Goal: Contribute content

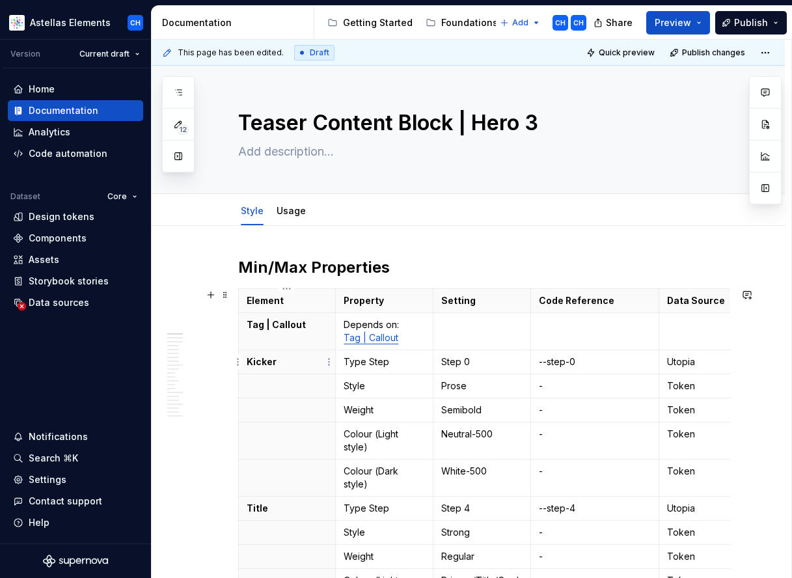
scroll to position [263, 0]
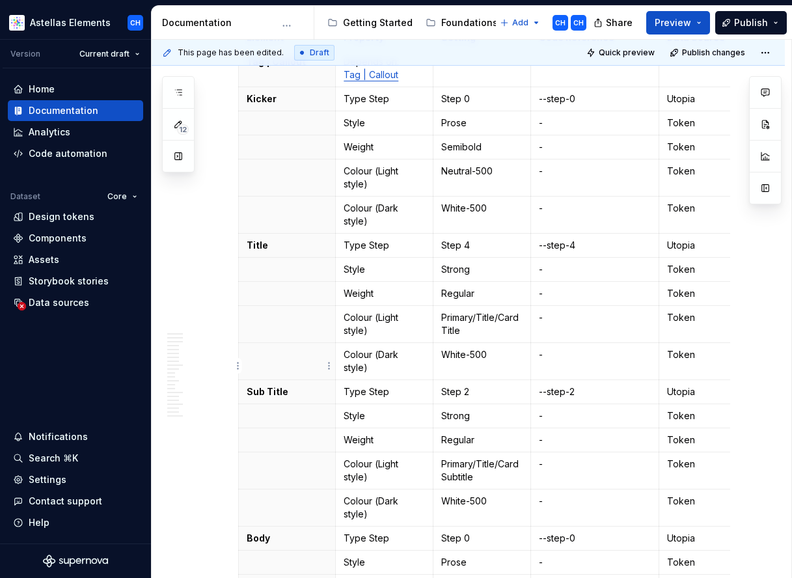
type textarea "*"
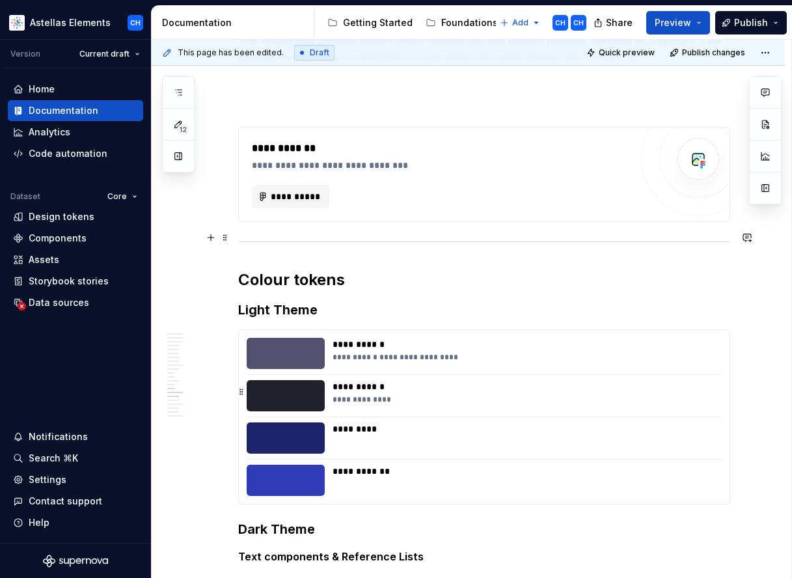
scroll to position [9804, 0]
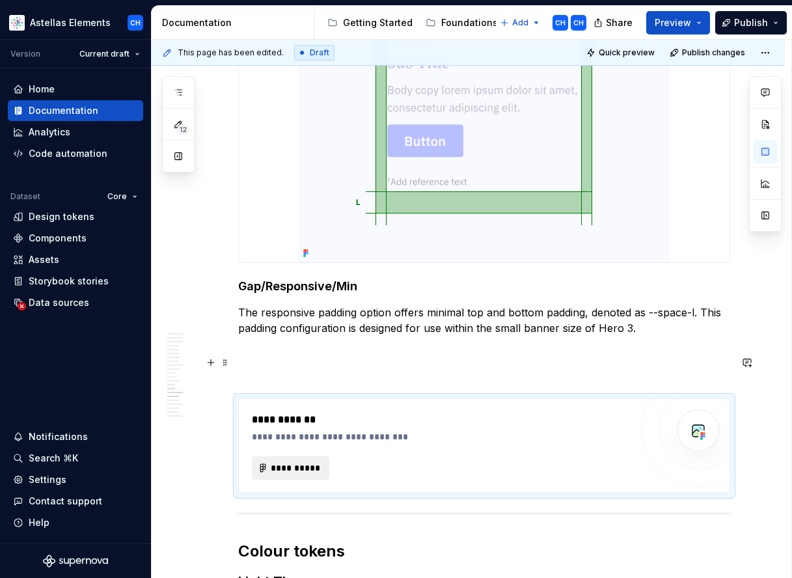
click at [293, 461] on span "**********" at bounding box center [296, 467] width 51 height 13
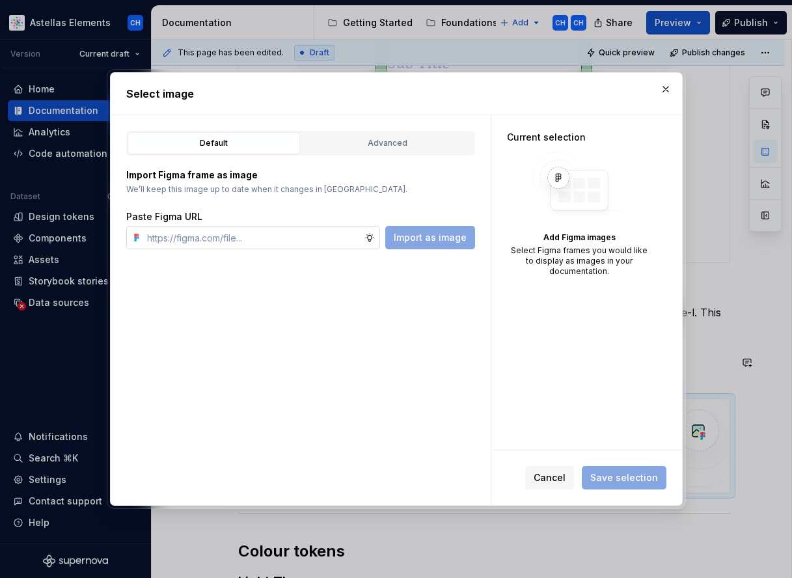
click at [248, 232] on input "text" at bounding box center [253, 237] width 223 height 23
click at [297, 236] on input "text" at bounding box center [253, 237] width 223 height 23
paste input "[URL][DOMAIN_NAME]"
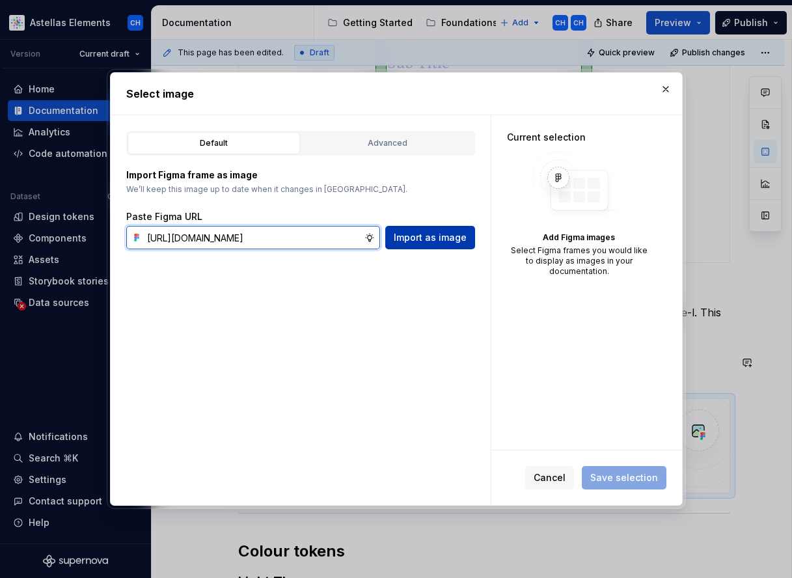
type input "[URL][DOMAIN_NAME]"
click at [456, 236] on span "Import as image" at bounding box center [430, 237] width 73 height 13
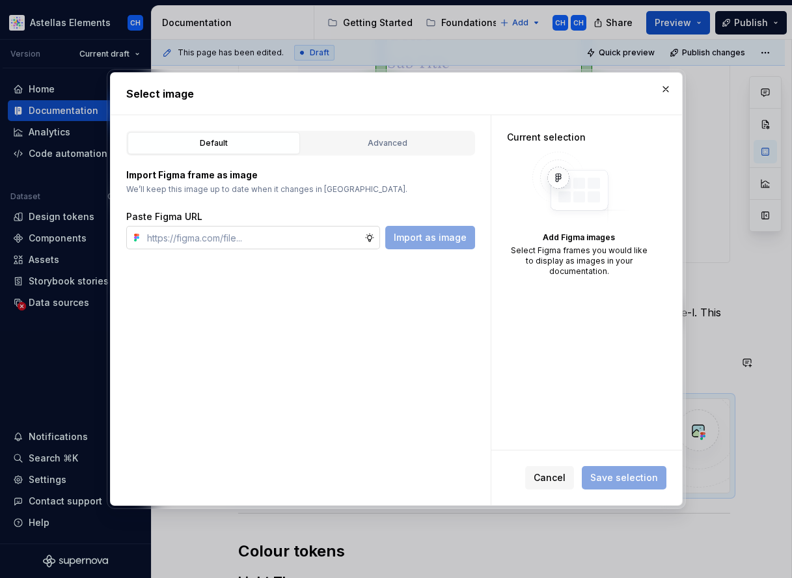
click at [274, 234] on input "text" at bounding box center [253, 237] width 223 height 23
paste input "[URL][DOMAIN_NAME]"
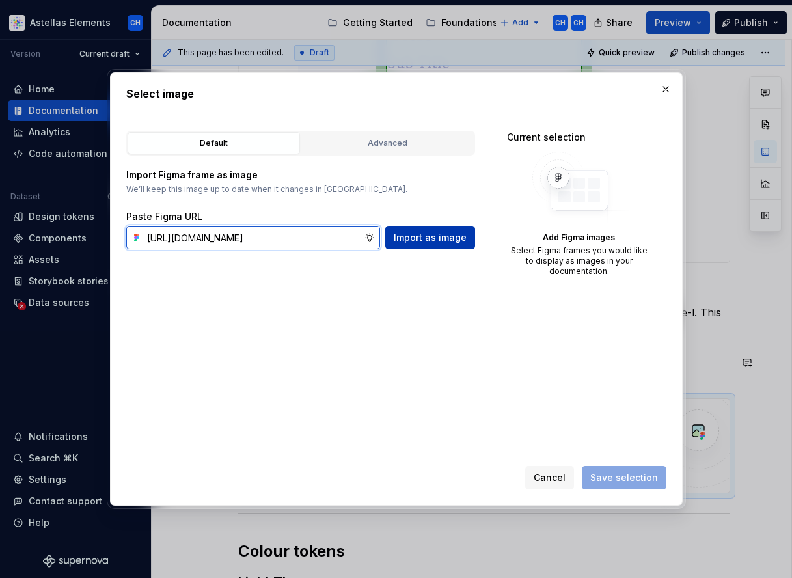
type input "[URL][DOMAIN_NAME]"
click at [411, 237] on span "Import as image" at bounding box center [430, 237] width 73 height 13
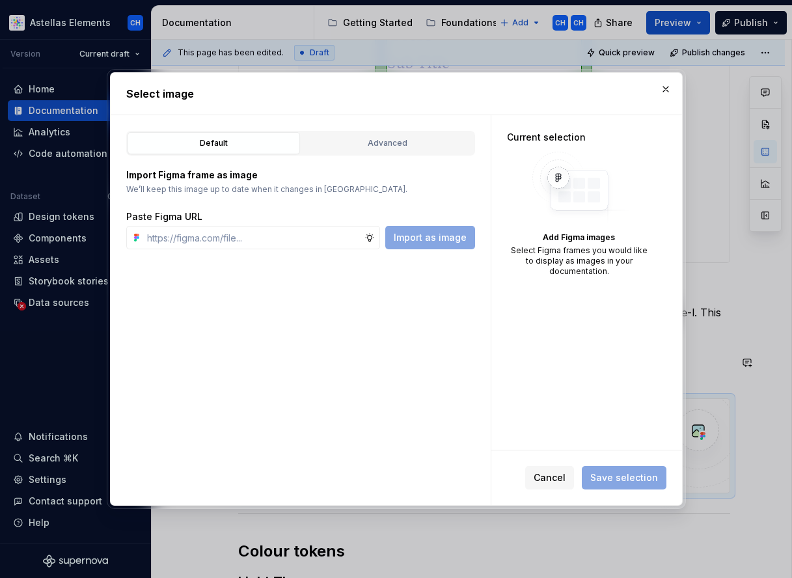
click at [327, 297] on div "Default Advanced Import Figma frame as image We’ll keep this image up to date w…" at bounding box center [301, 310] width 380 height 390
click at [313, 232] on input "text" at bounding box center [253, 237] width 223 height 23
paste input "[URL][DOMAIN_NAME]"
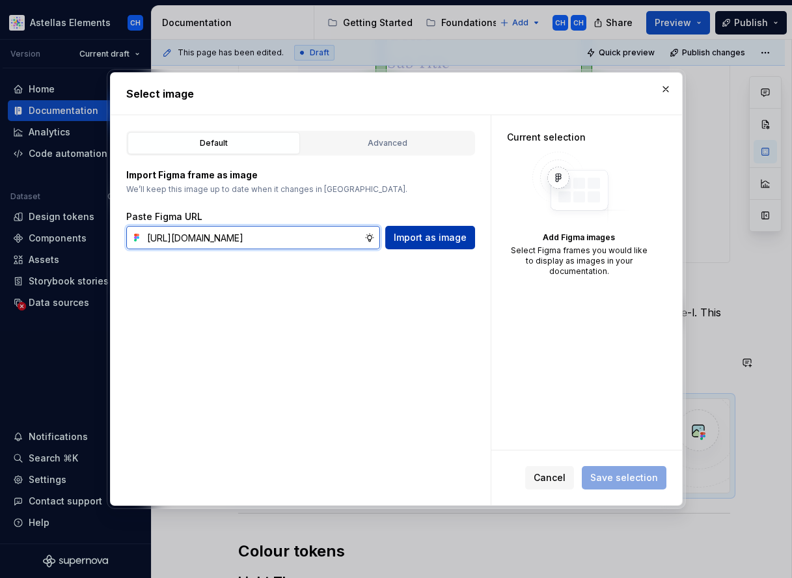
type input "[URL][DOMAIN_NAME]"
click at [463, 230] on button "Import as image" at bounding box center [430, 237] width 90 height 23
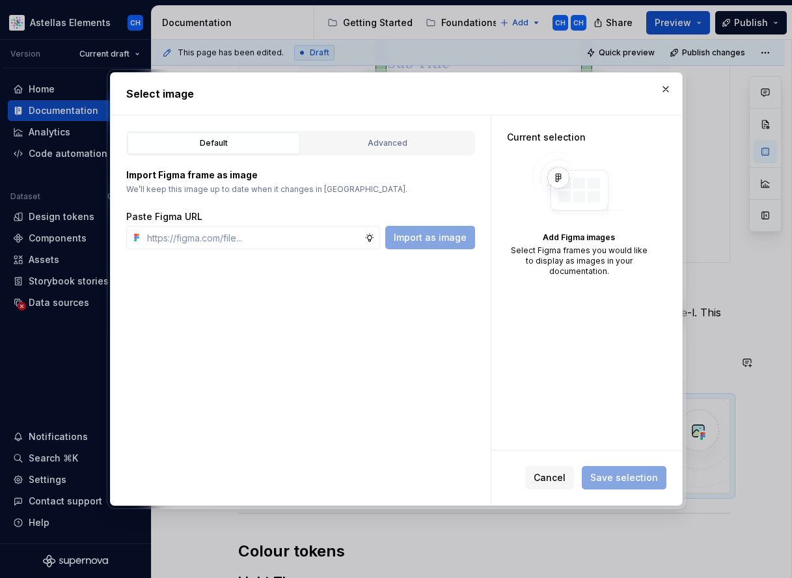
click at [426, 248] on div "Import as image" at bounding box center [430, 237] width 90 height 23
click at [414, 295] on div "Default Advanced Import Figma frame as image We’ll keep this image up to date w…" at bounding box center [301, 310] width 380 height 390
click at [391, 295] on div "Default Advanced Import Figma frame as image We’ll keep this image up to date w…" at bounding box center [301, 310] width 380 height 390
click at [559, 474] on span "Cancel" at bounding box center [550, 477] width 32 height 13
type textarea "*"
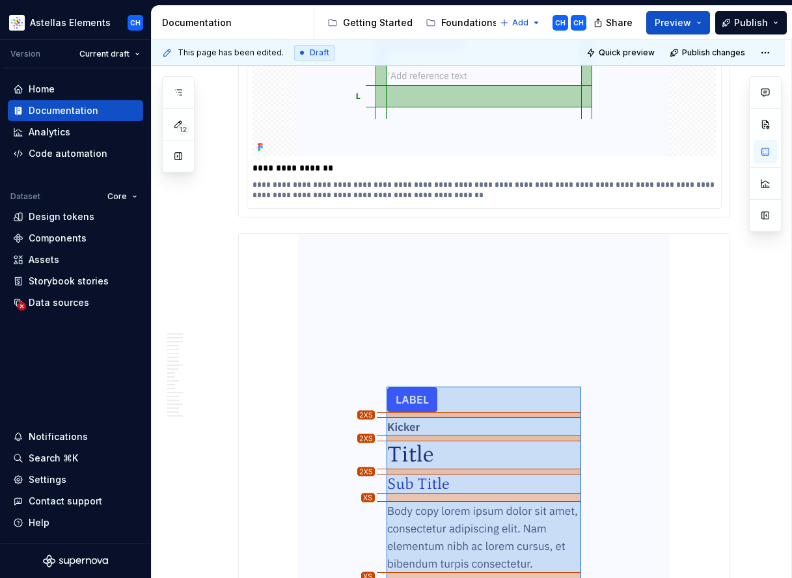
scroll to position [8451, 0]
